Goal: Navigation & Orientation: Go to known website

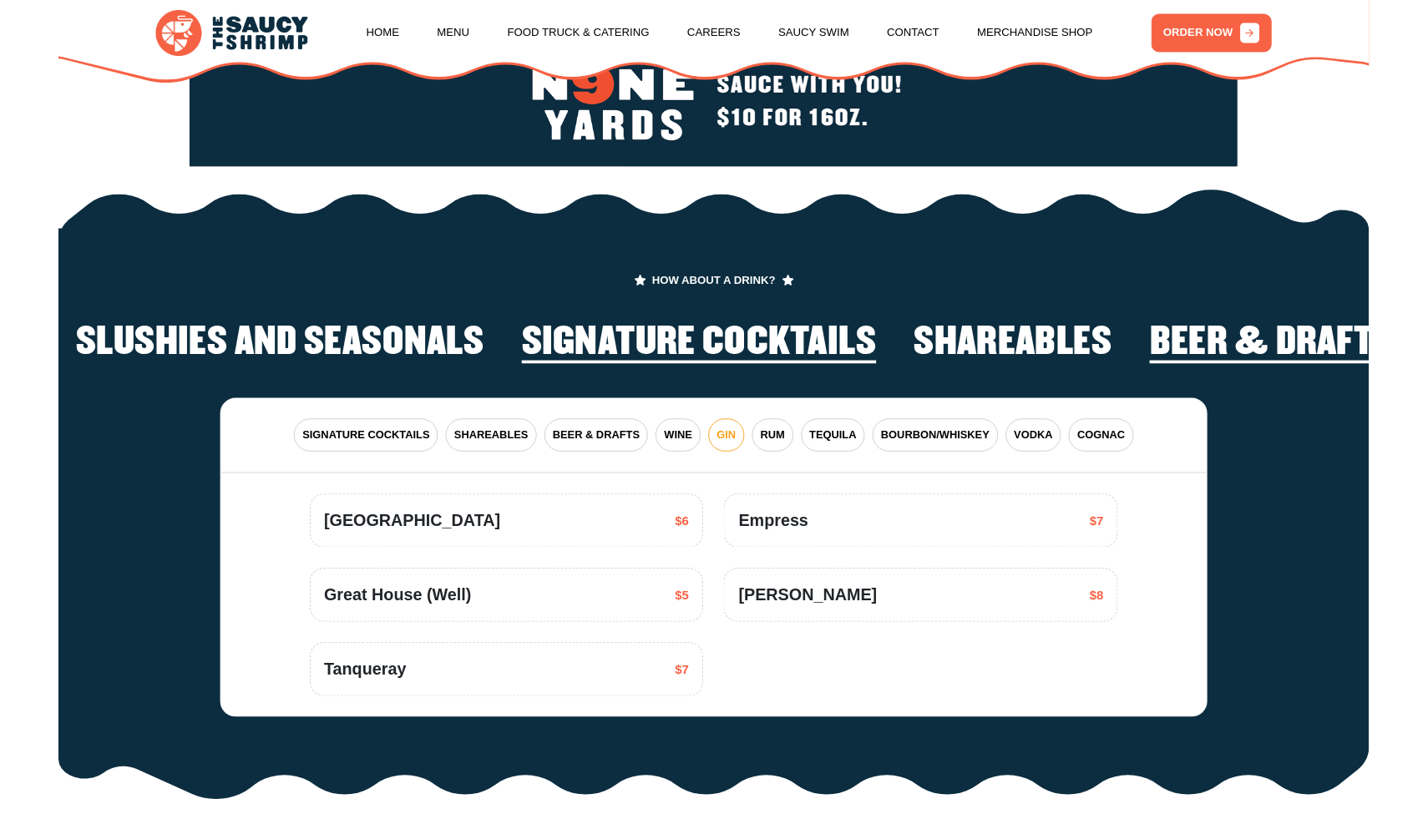
scroll to position [3104, 0]
